Goal: Task Accomplishment & Management: Complete application form

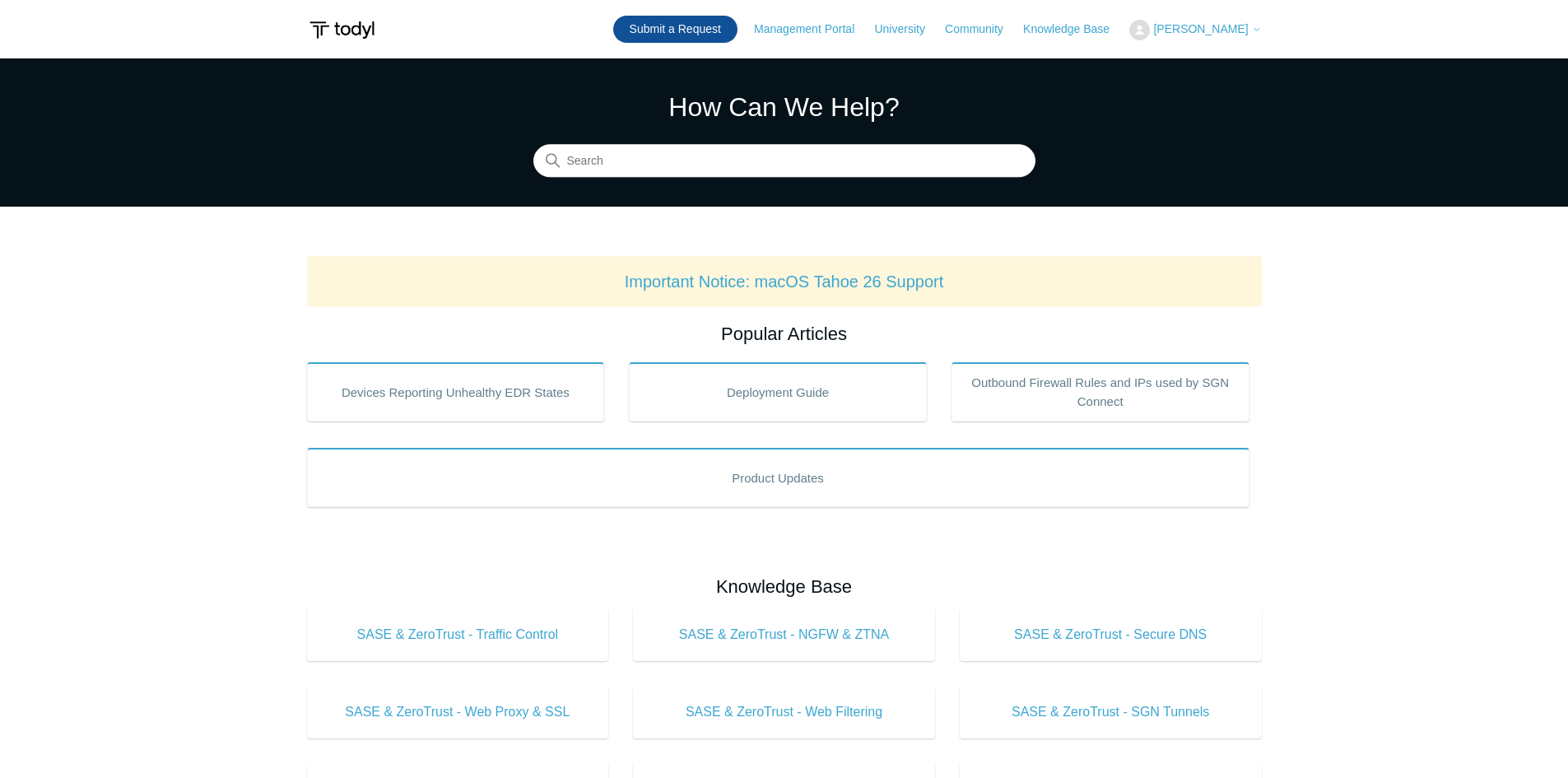
click at [698, 32] on link "Submit a Request" at bounding box center [675, 29] width 124 height 27
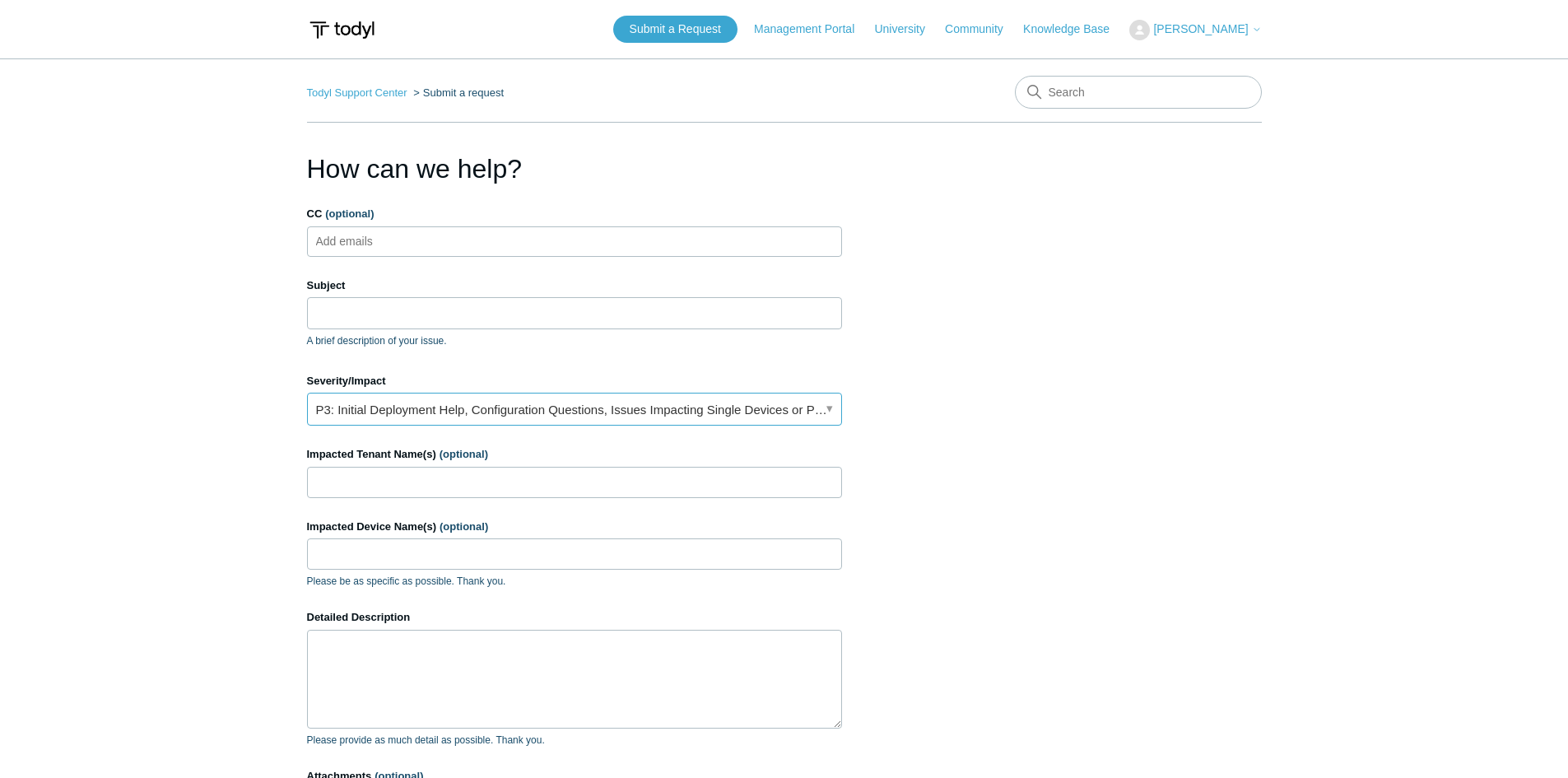
click at [808, 413] on link "P3: Initial Deployment Help, Configuration Questions, Issues Impacting Single D…" at bounding box center [574, 409] width 535 height 33
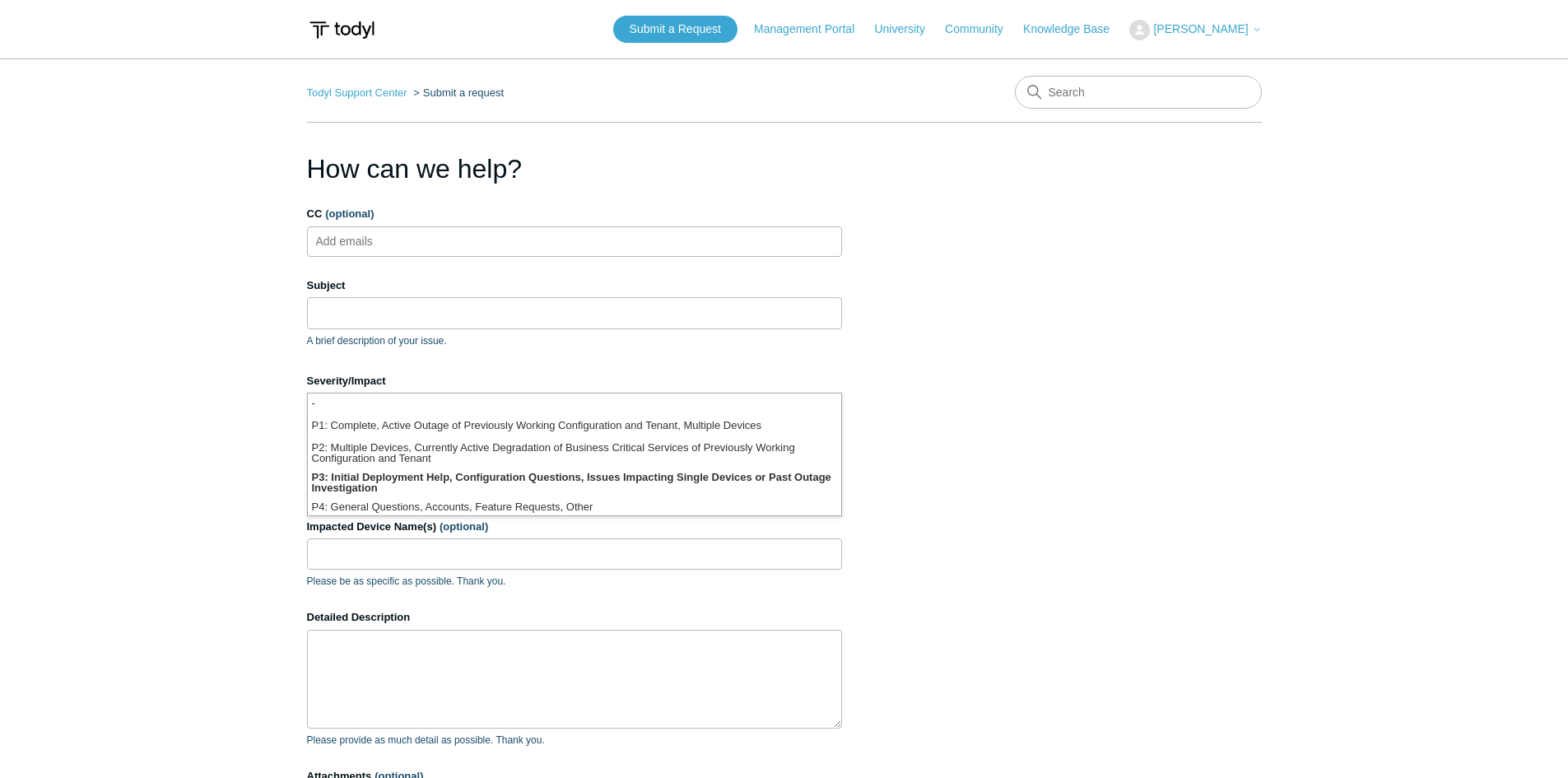
click at [940, 439] on section "How can we help? CC (optional) Add emails Subject A brief description of your i…" at bounding box center [784, 527] width 955 height 758
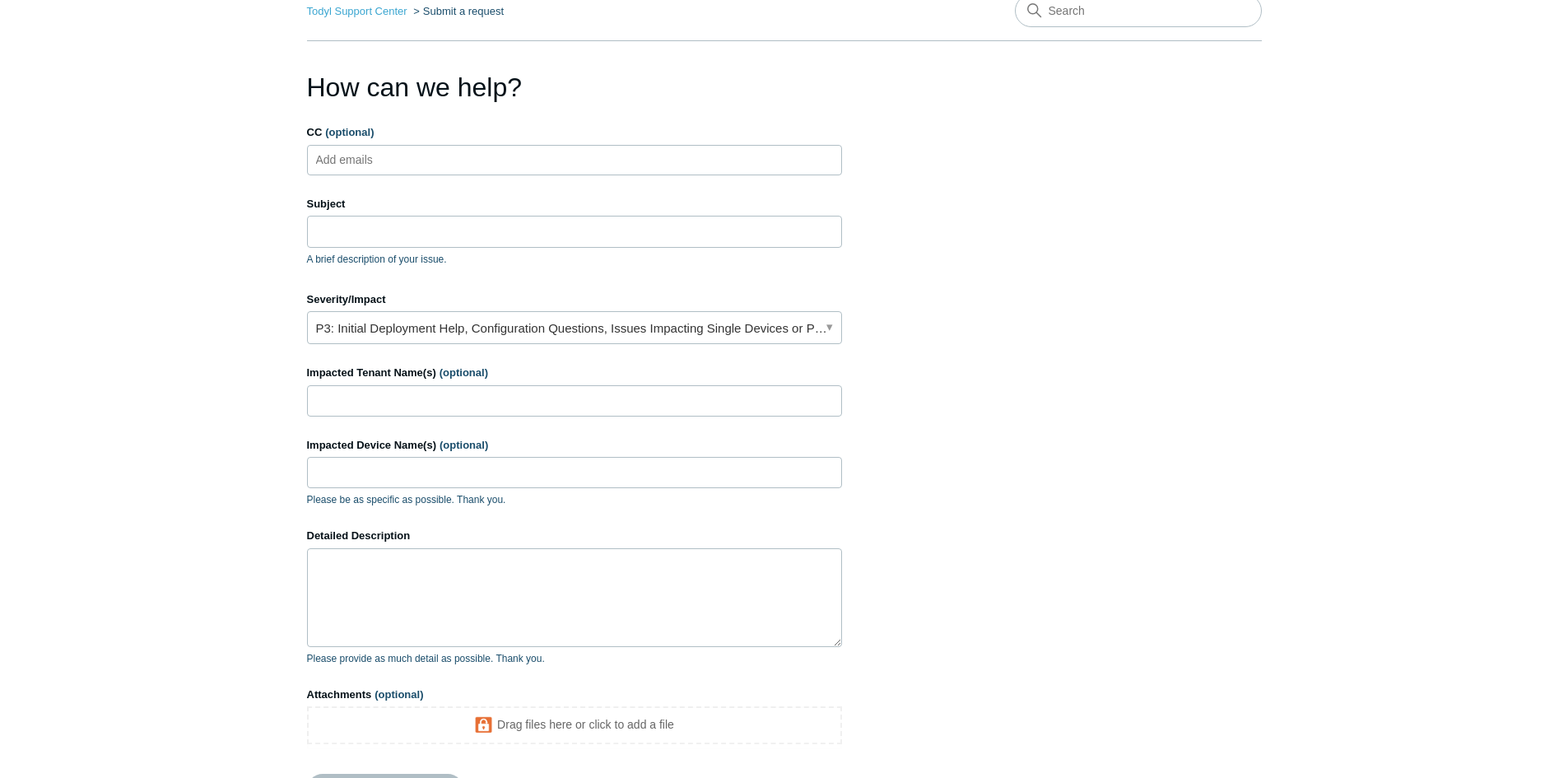
scroll to position [82, 0]
click at [444, 229] on input "Subject" at bounding box center [574, 231] width 535 height 31
click at [483, 323] on link "P3: Initial Deployment Help, Configuration Questions, Issues Impacting Single D…" at bounding box center [574, 327] width 535 height 33
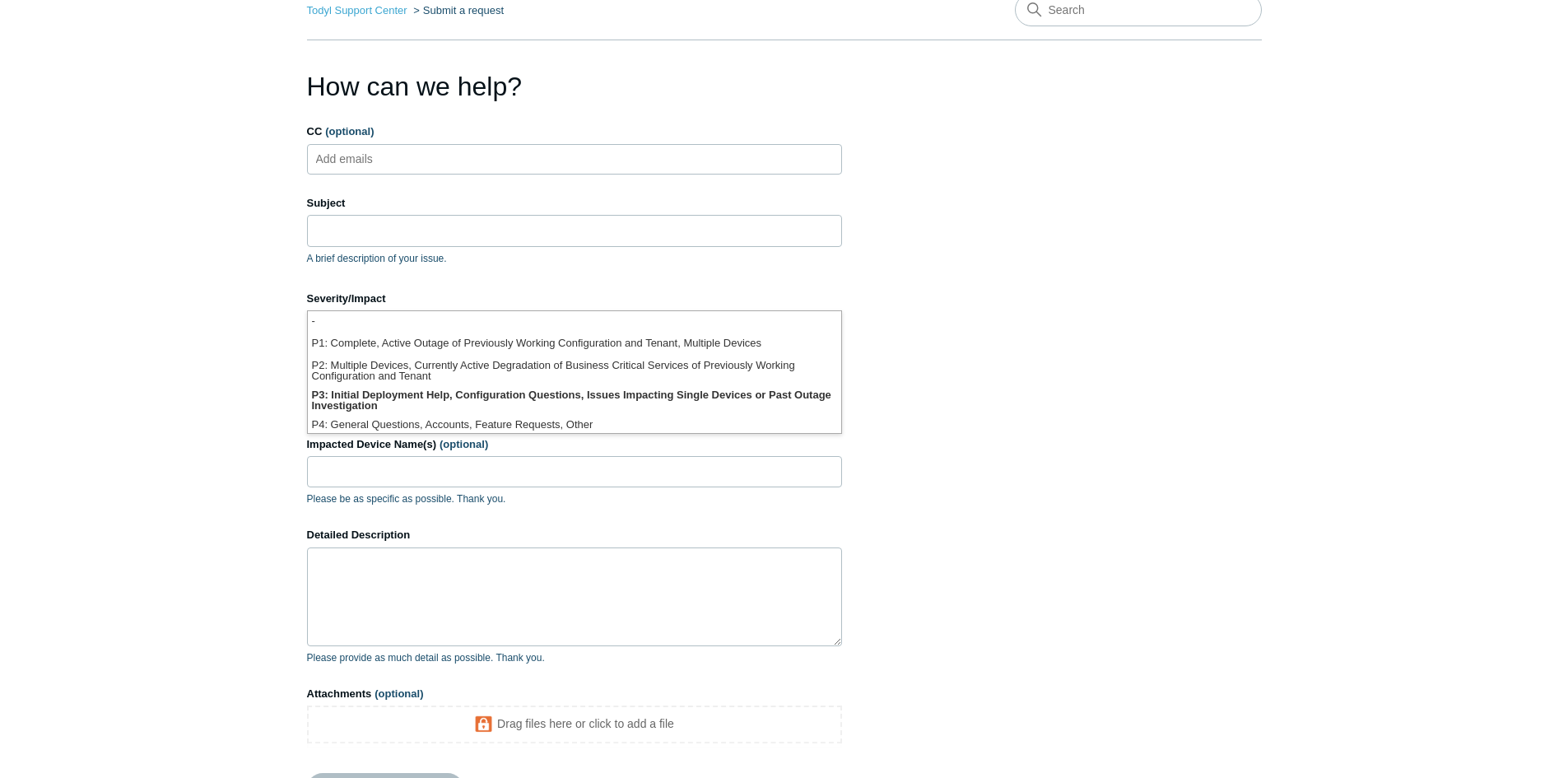
click at [995, 402] on section "How can we help? CC (optional) Add emails Subject A brief description of your i…" at bounding box center [784, 445] width 955 height 758
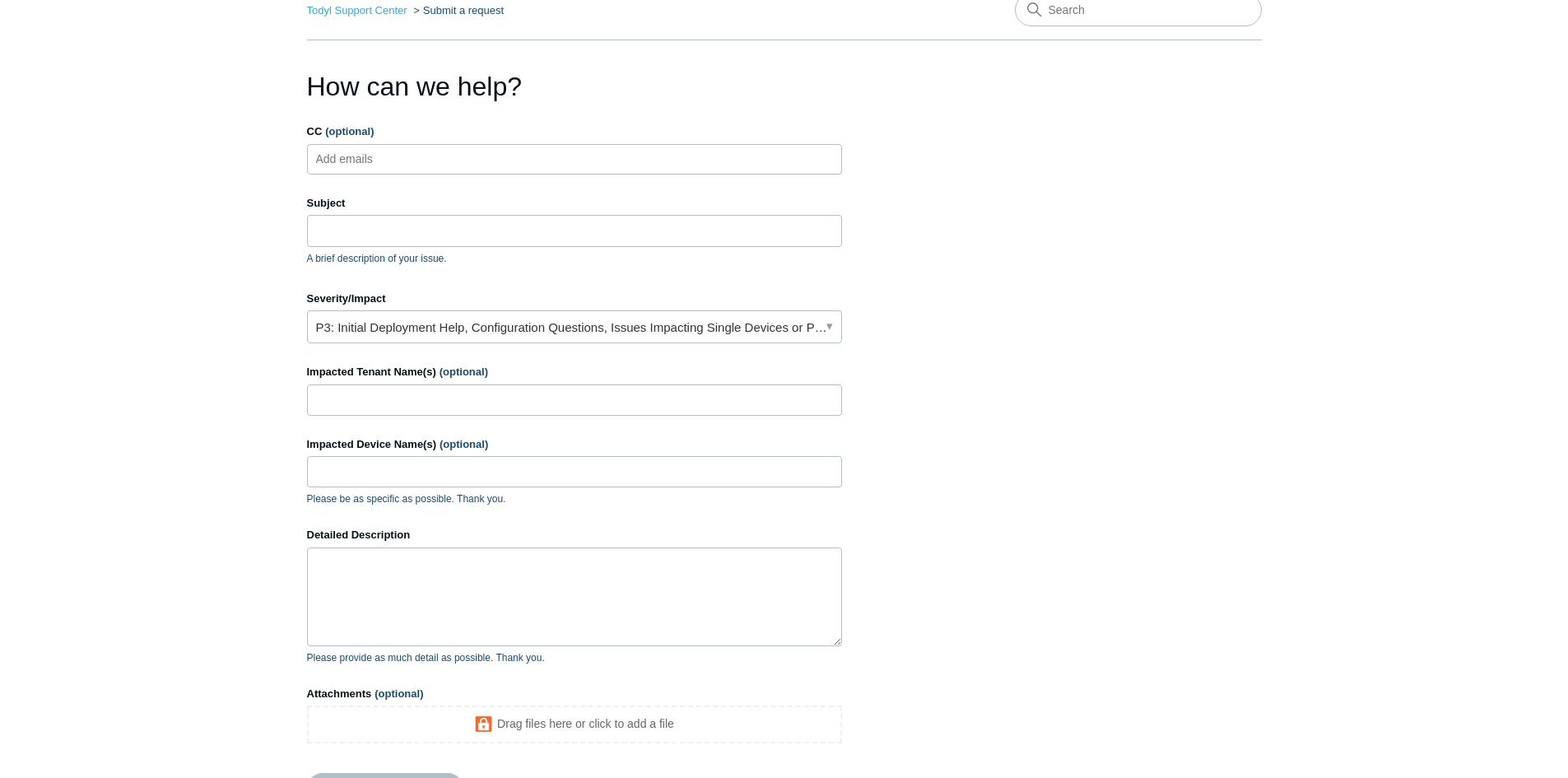
click at [664, 352] on form "CC (optional) Add emails Subject A brief description of your issue. Suggested a…" at bounding box center [574, 463] width 535 height 680
click at [645, 324] on link "P3: Initial Deployment Help, Configuration Questions, Issues Impacting Single D…" at bounding box center [574, 327] width 535 height 33
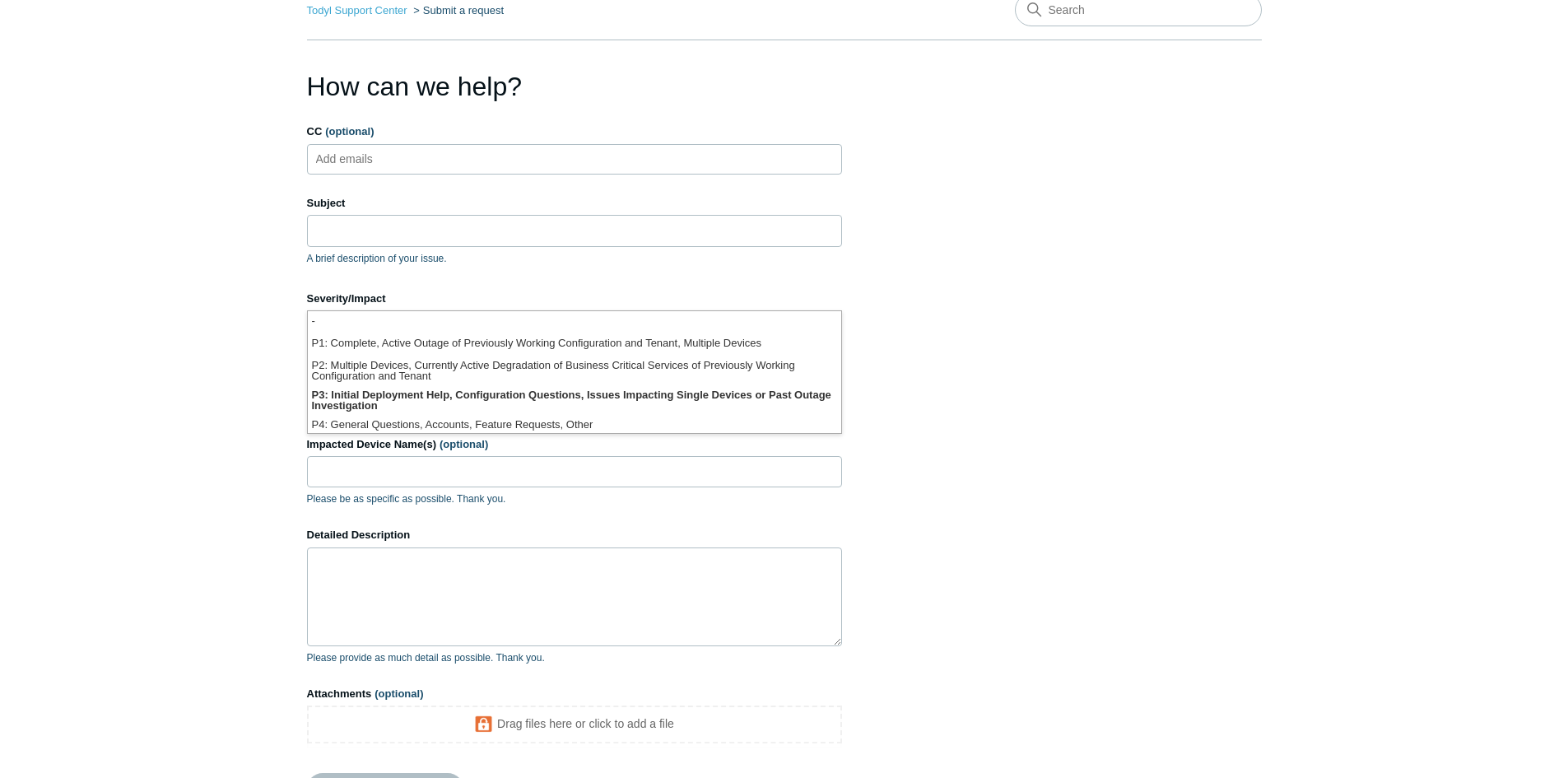
scroll to position [4, 0]
click at [1297, 471] on main "Todyl Support Center Submit a request How can we help? CC (optional) Add emails…" at bounding box center [784, 400] width 1568 height 849
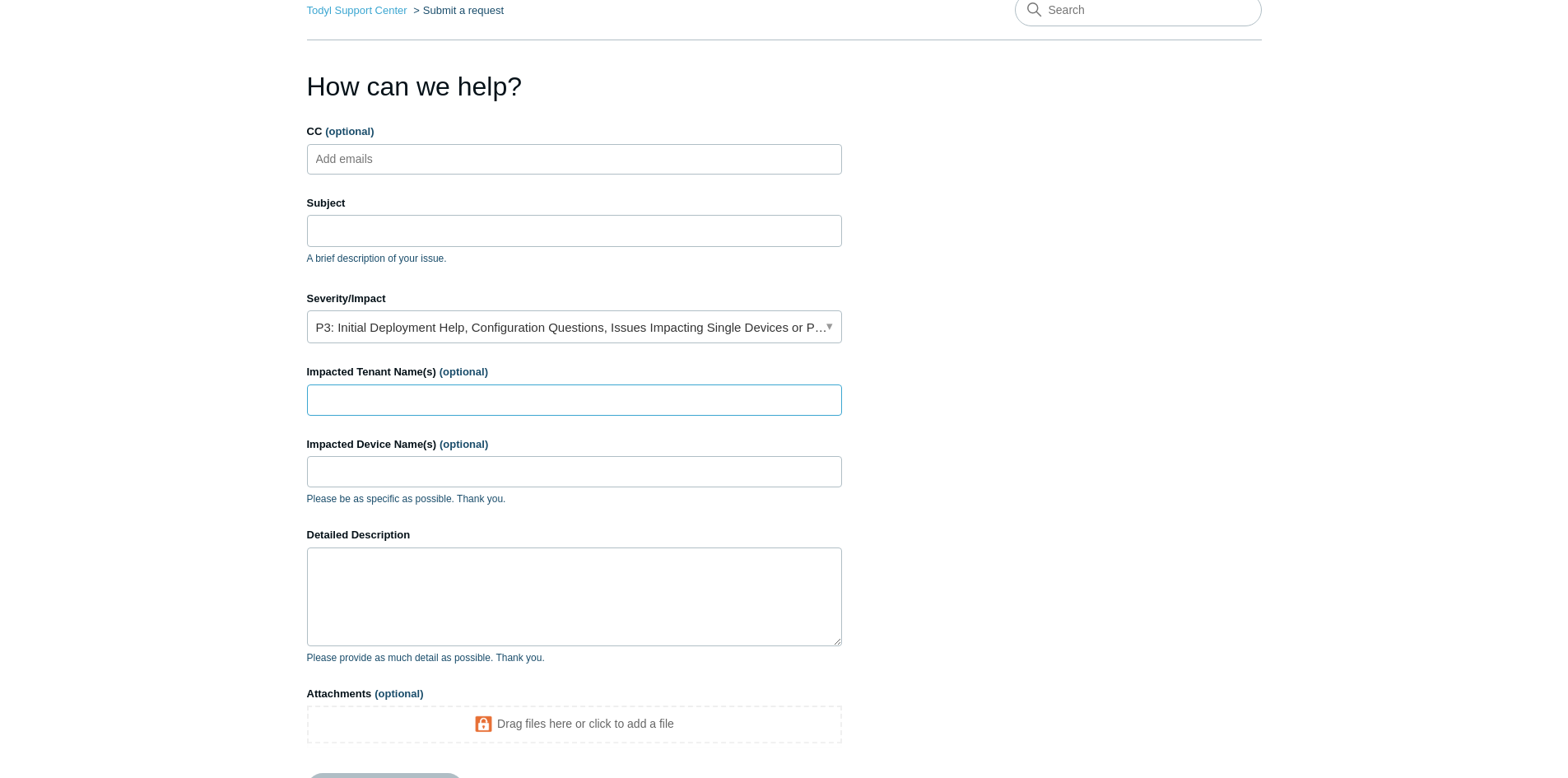
click at [691, 403] on input "Impacted Tenant Name(s) (optional)" at bounding box center [574, 400] width 535 height 31
click at [626, 328] on link "P3: Initial Deployment Help, Configuration Questions, Issues Impacting Single D…" at bounding box center [574, 327] width 535 height 33
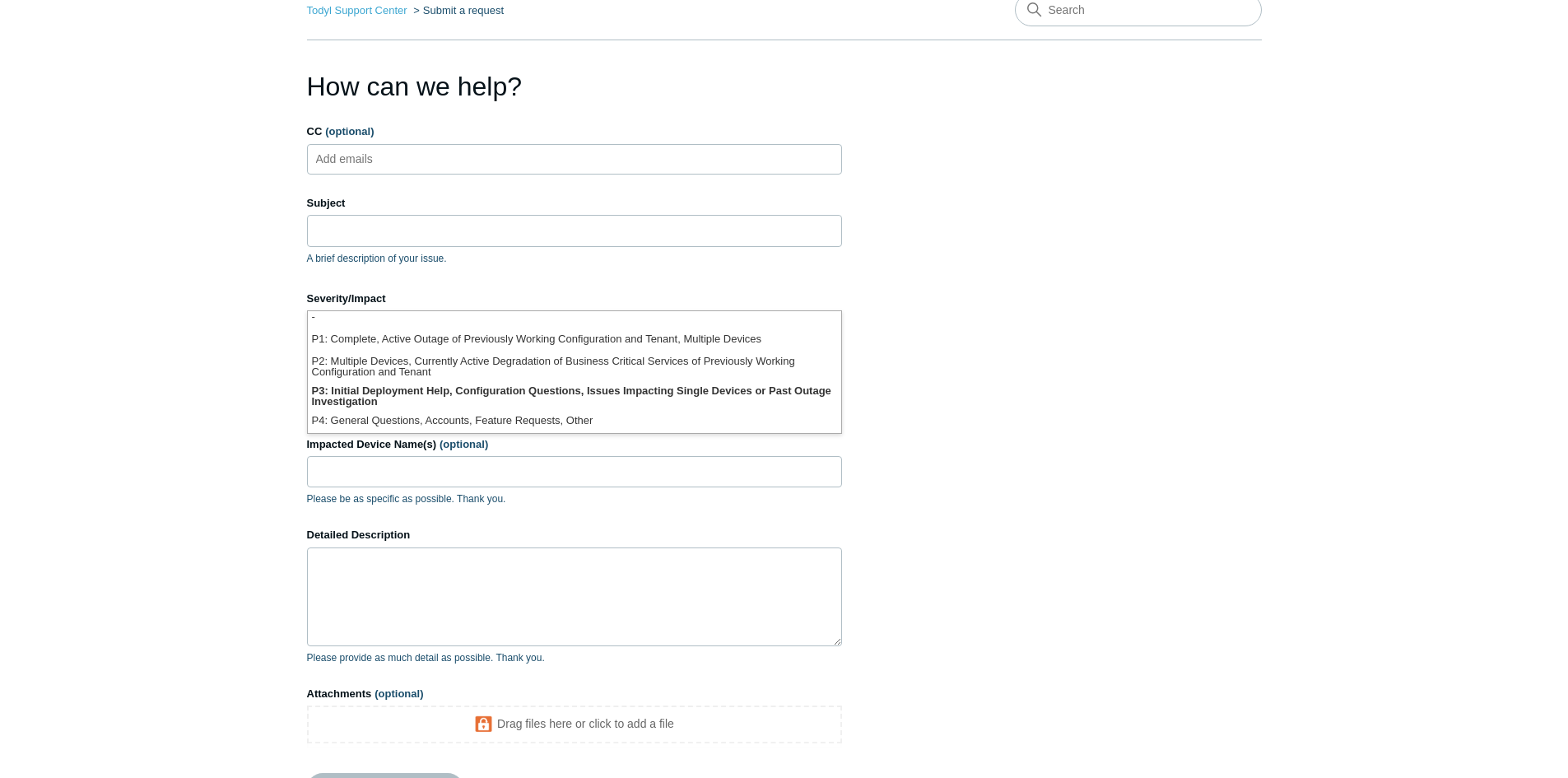
click at [1038, 423] on section "How can we help? CC (optional) Add emails Subject A brief description of your i…" at bounding box center [784, 445] width 955 height 758
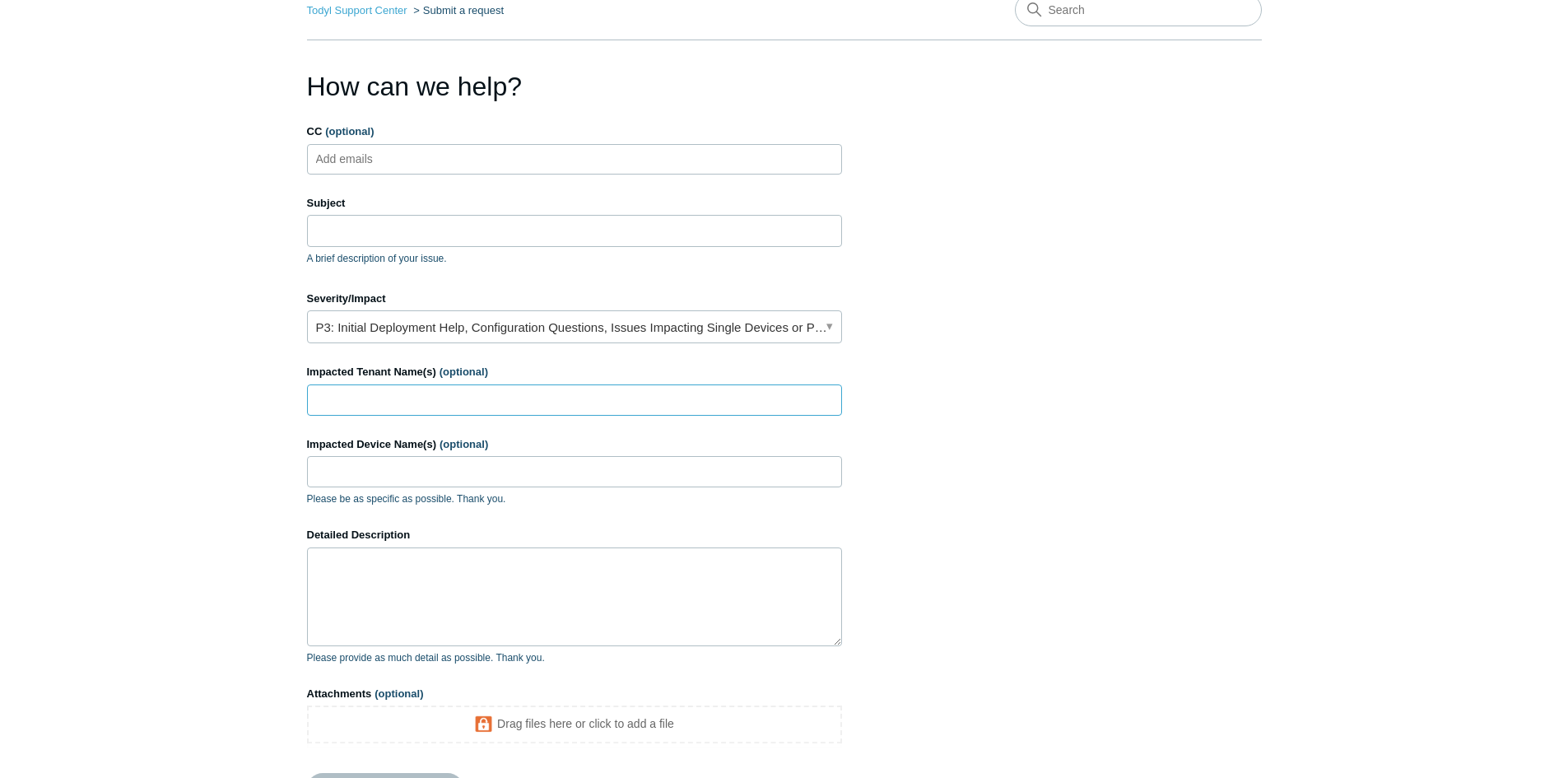
click at [513, 413] on input "Impacted Tenant Name(s) (optional)" at bounding box center [574, 400] width 535 height 31
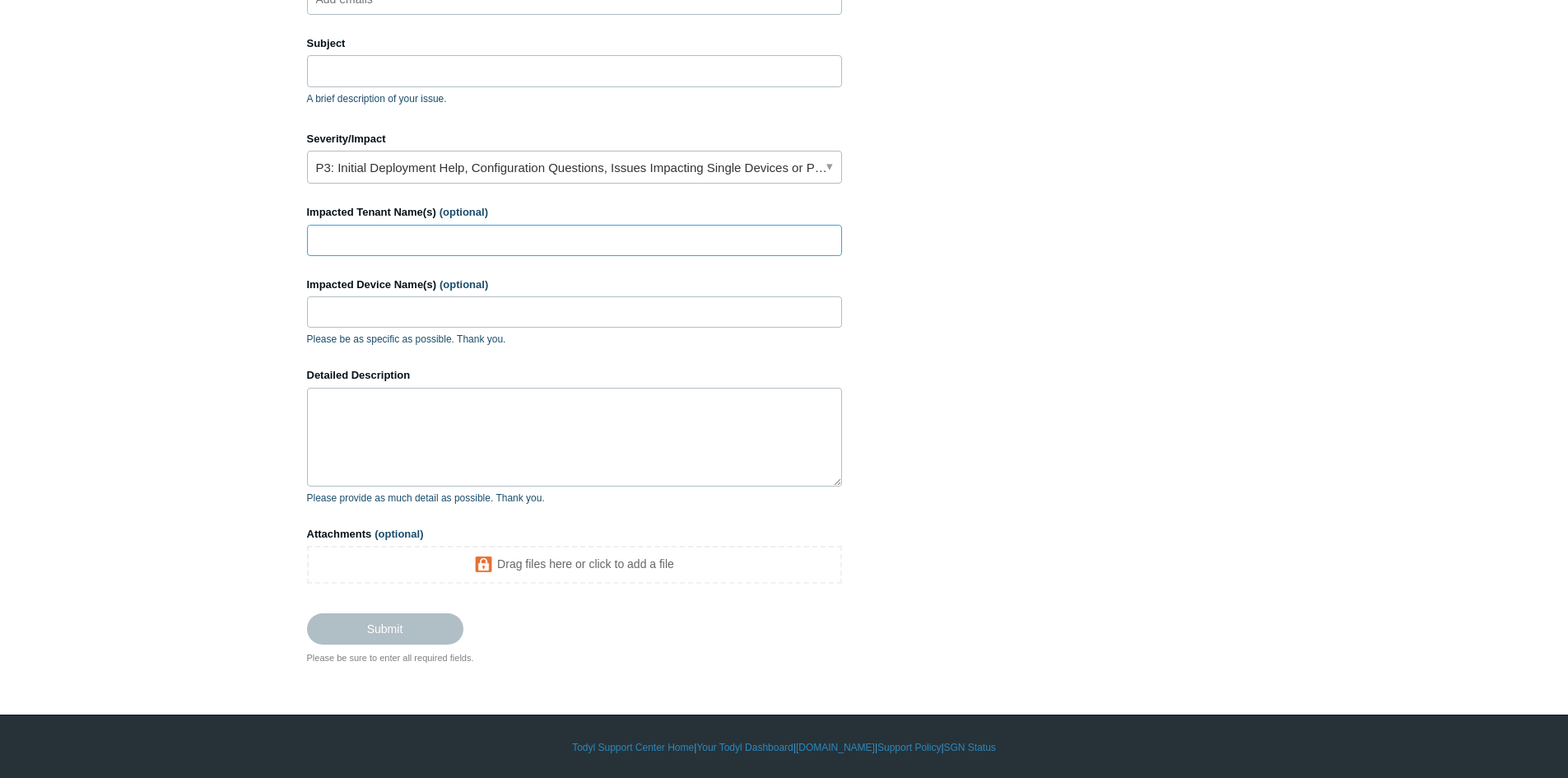
scroll to position [244, 0]
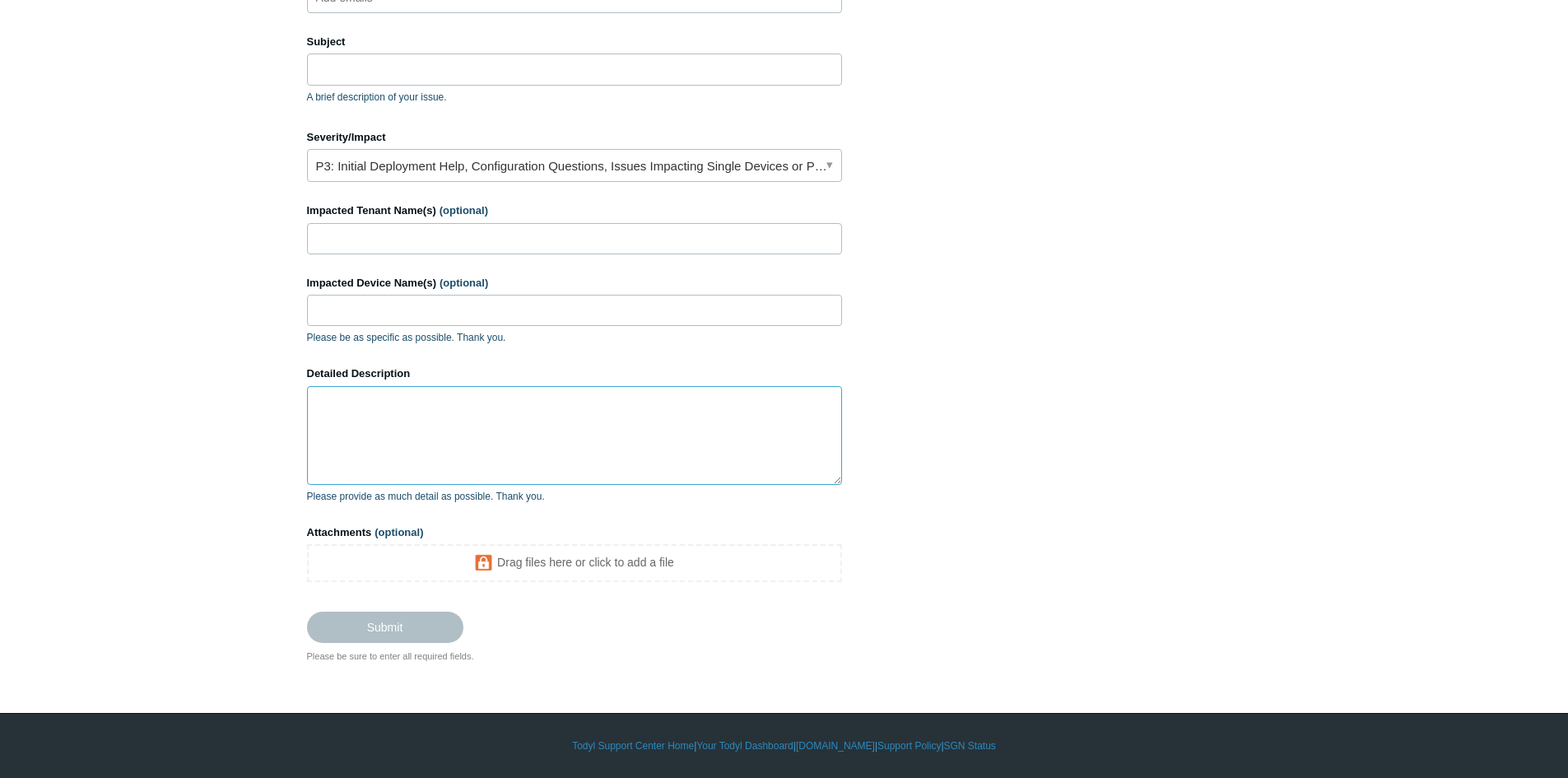
click at [613, 460] on textarea "Detailed Description" at bounding box center [574, 436] width 535 height 99
